Goal: Transaction & Acquisition: Purchase product/service

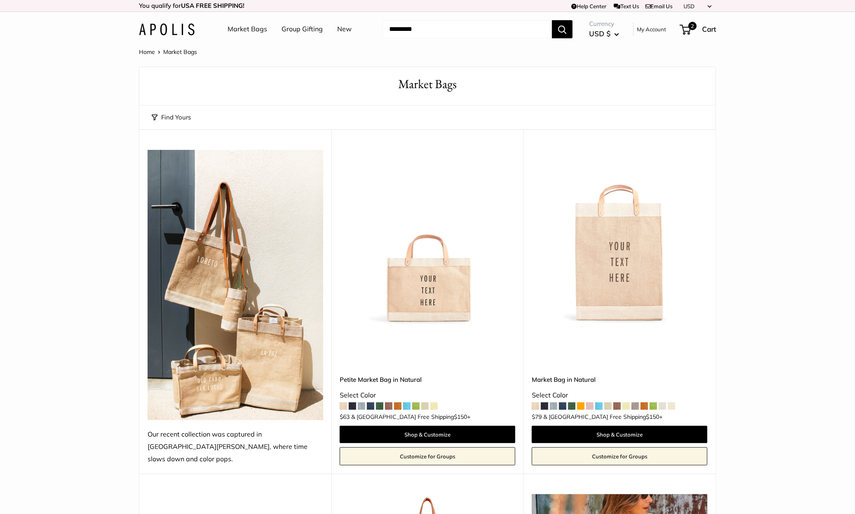
click at [251, 32] on link "Market Bags" at bounding box center [248, 29] width 40 height 12
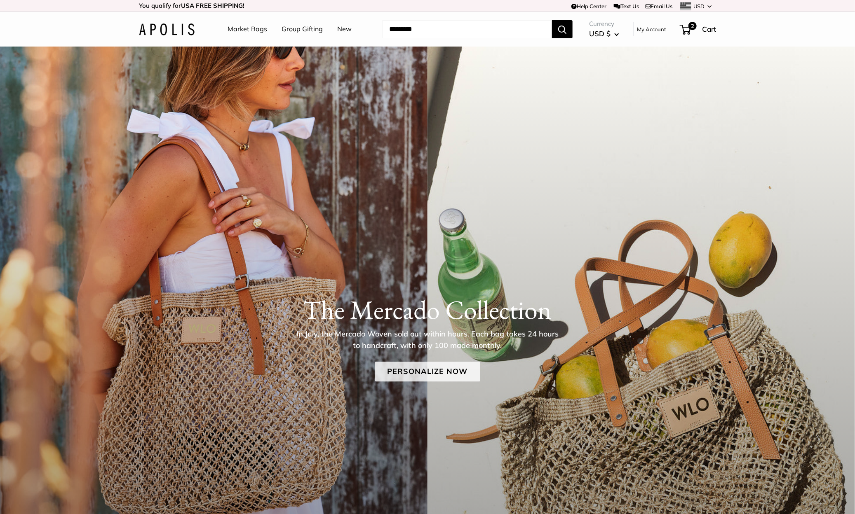
click at [423, 366] on link "Personalize Now" at bounding box center [427, 372] width 105 height 20
click at [416, 373] on link "Personalize Now" at bounding box center [427, 372] width 105 height 20
click at [251, 28] on link "Market Bags" at bounding box center [248, 29] width 40 height 12
click at [409, 376] on link "Personalize Now" at bounding box center [427, 372] width 105 height 20
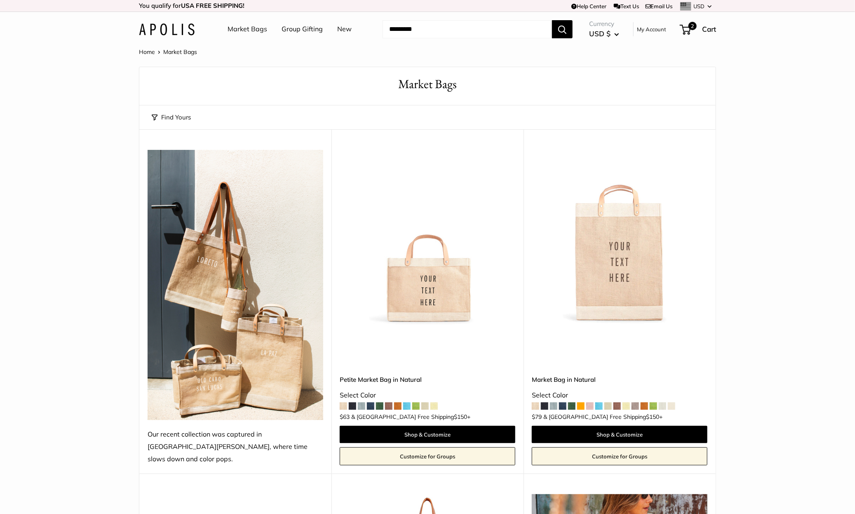
click at [232, 21] on li "Market Bags" at bounding box center [248, 29] width 40 height 26
click at [238, 31] on link "Market Bags" at bounding box center [248, 29] width 40 height 12
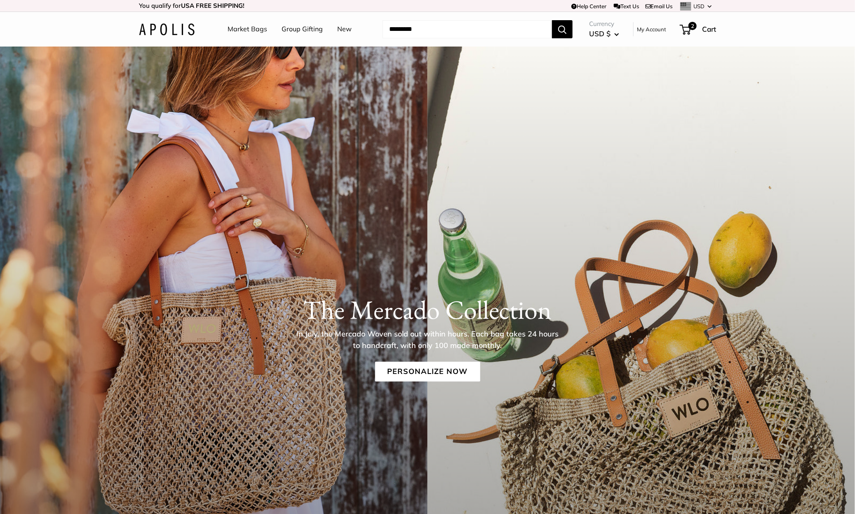
click at [337, 29] on link "New" at bounding box center [344, 29] width 14 height 12
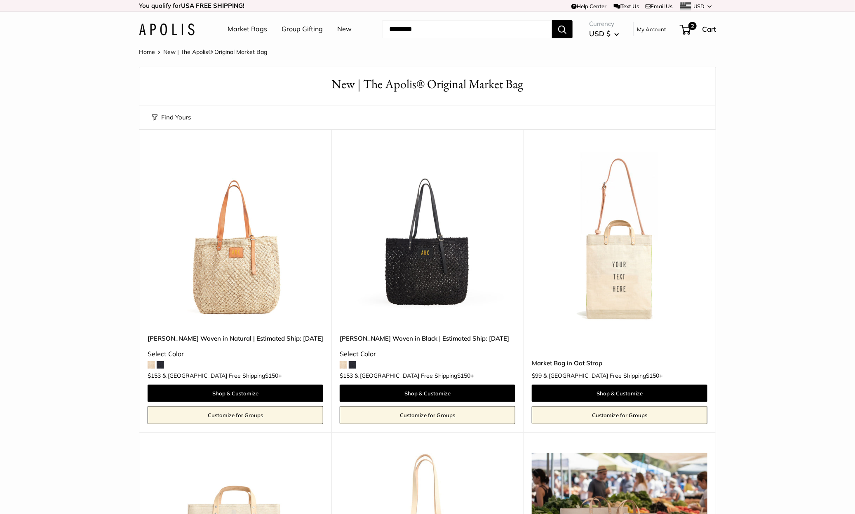
click at [0, 0] on img at bounding box center [0, 0] width 0 height 0
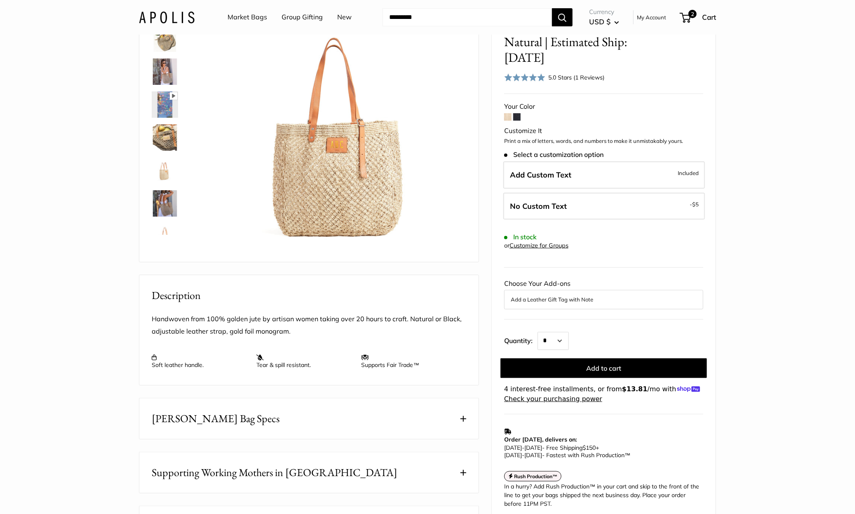
scroll to position [82, 0]
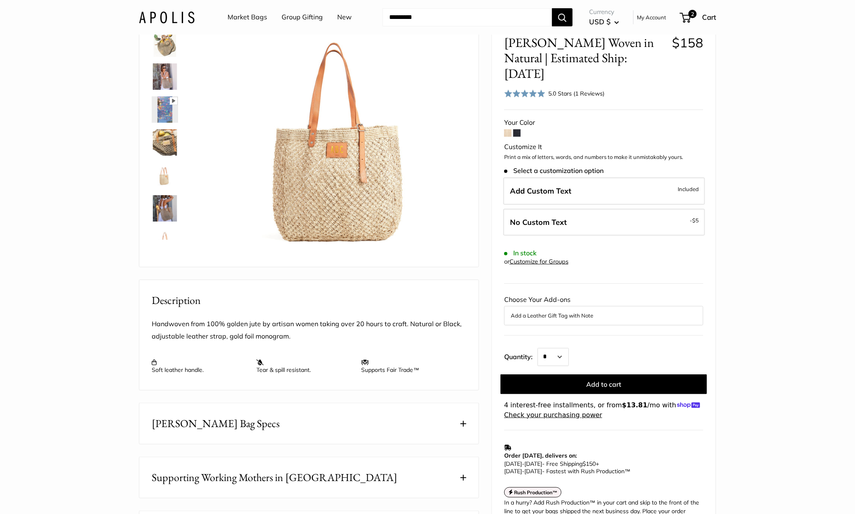
click at [241, 14] on link "Market Bags" at bounding box center [248, 17] width 40 height 12
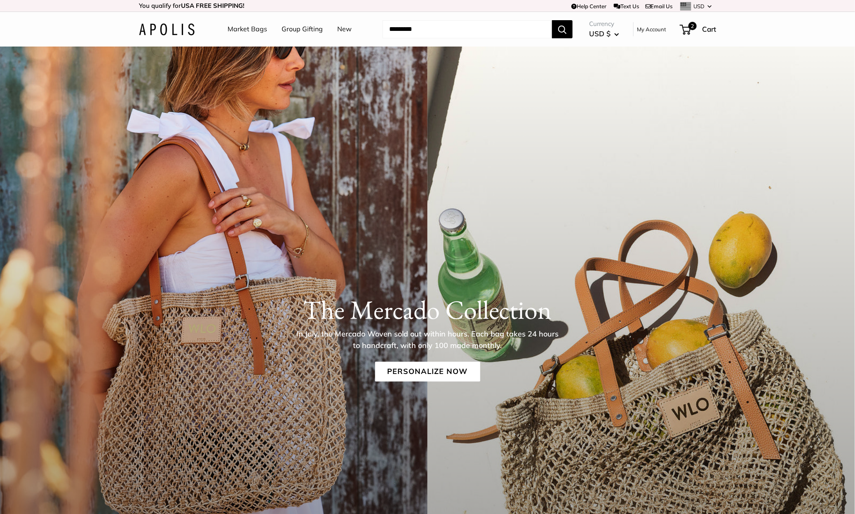
click at [172, 28] on img at bounding box center [167, 29] width 56 height 12
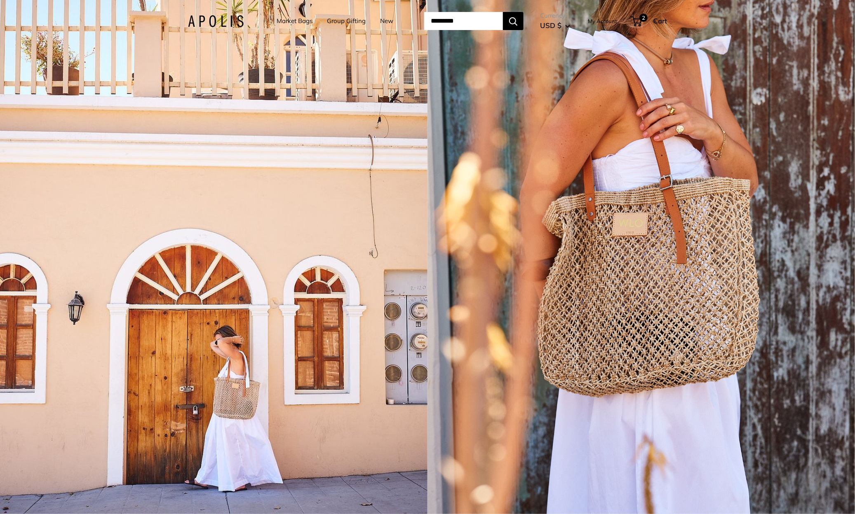
click at [192, 128] on div "1 / 5" at bounding box center [213, 257] width 427 height 514
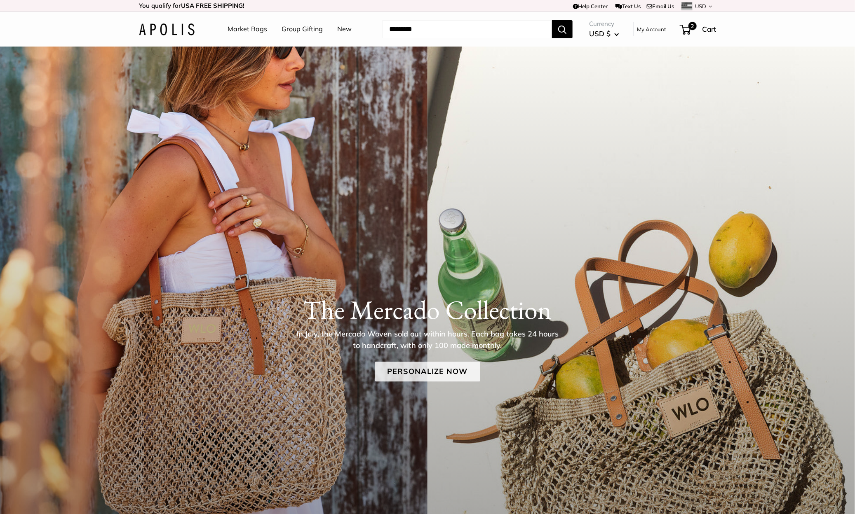
click at [415, 377] on link "Personalize Now" at bounding box center [427, 372] width 105 height 20
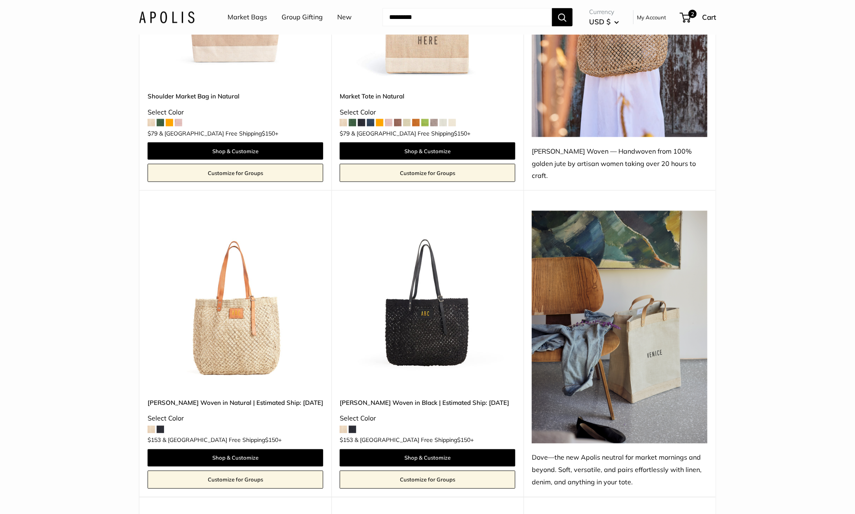
scroll to position [573, 0]
